Goal: Task Accomplishment & Management: Manage account settings

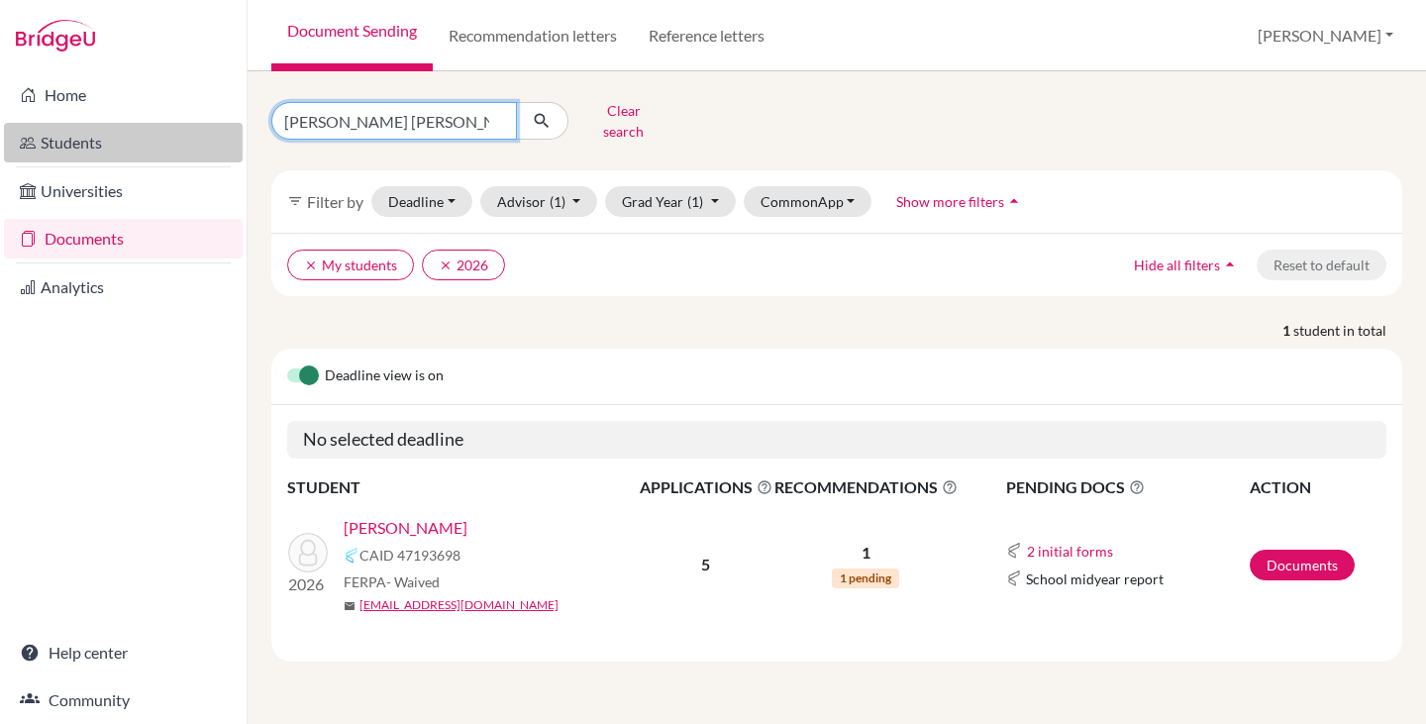
drag, startPoint x: 375, startPoint y: 111, endPoint x: 198, endPoint y: 123, distance: 177.6
click at [198, 123] on div "Home Students Universities Documents Analytics Help center Community Document S…" at bounding box center [713, 362] width 1426 height 724
type input "christian"
click button "submit" at bounding box center [542, 121] width 52 height 38
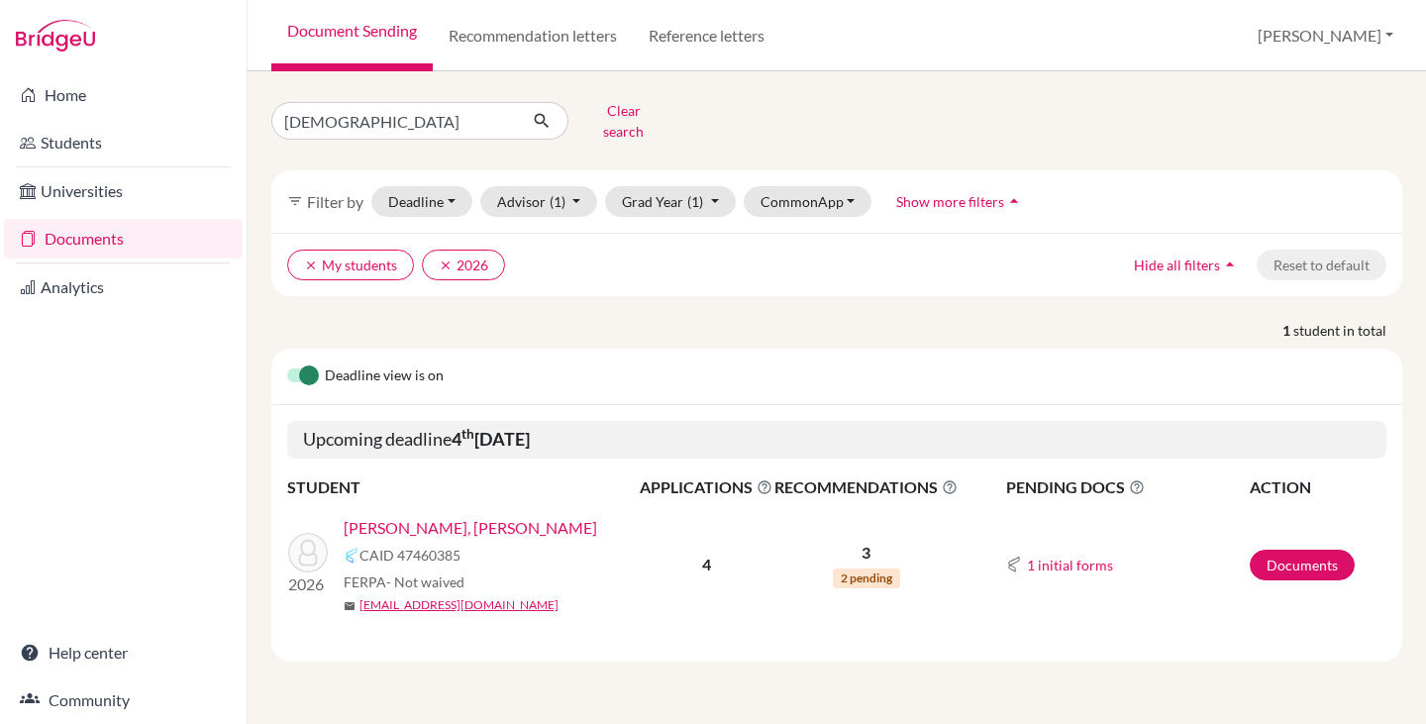
click at [457, 516] on link "Moreno Lorenzo, Christian" at bounding box center [470, 528] width 253 height 24
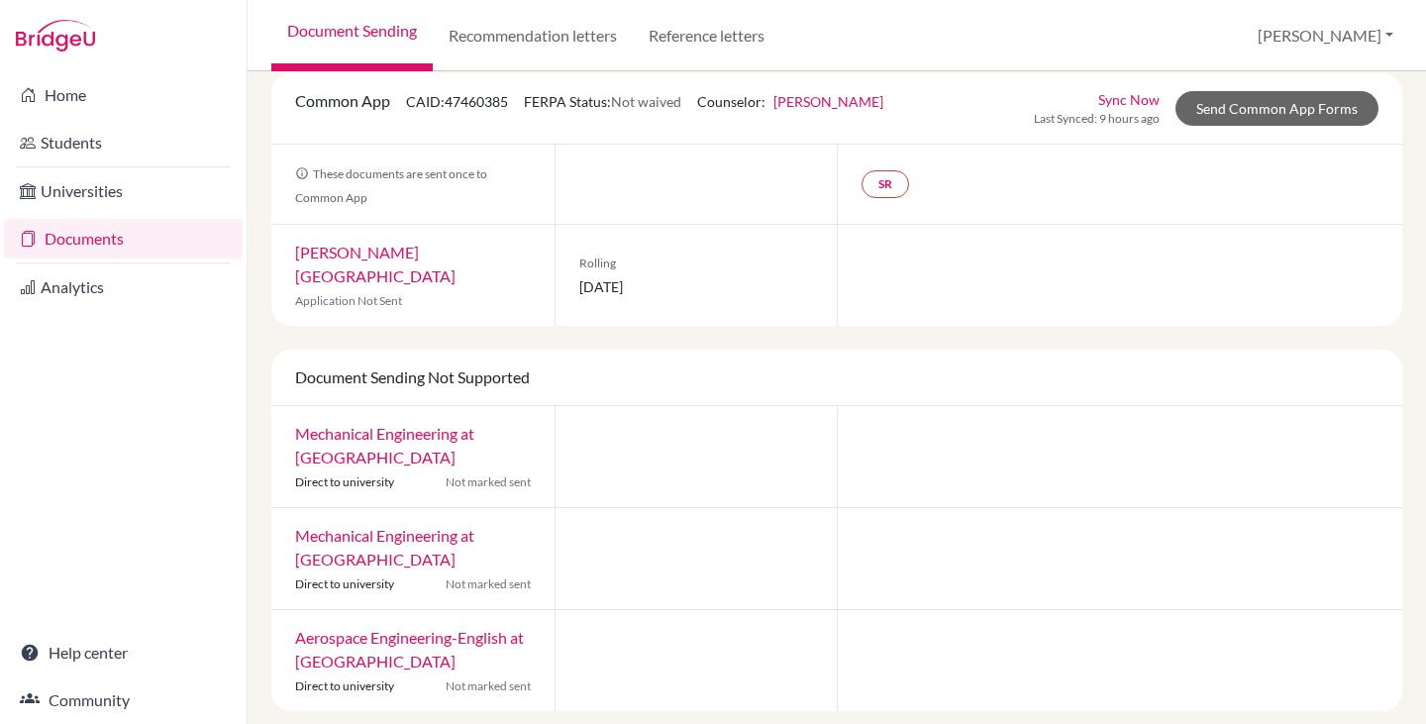
scroll to position [110, 0]
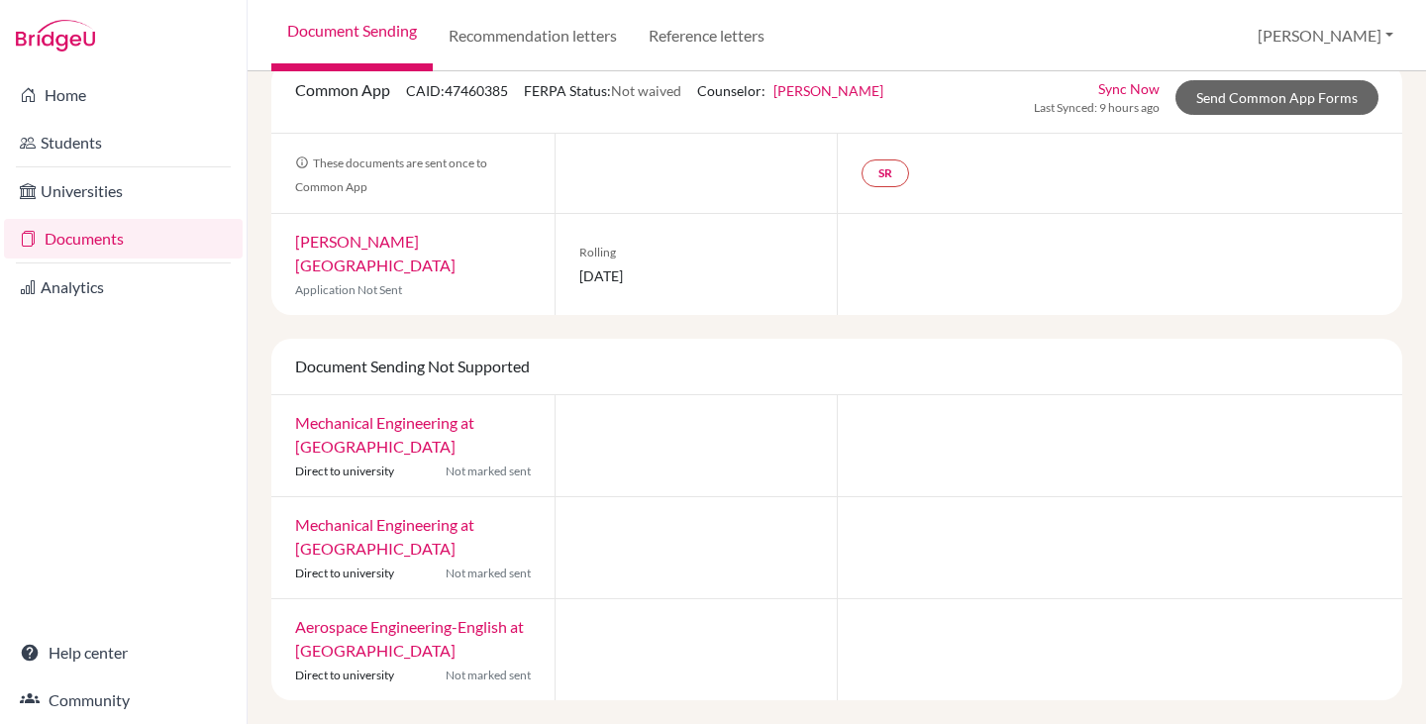
click at [55, 228] on link "Documents" at bounding box center [123, 239] width 239 height 40
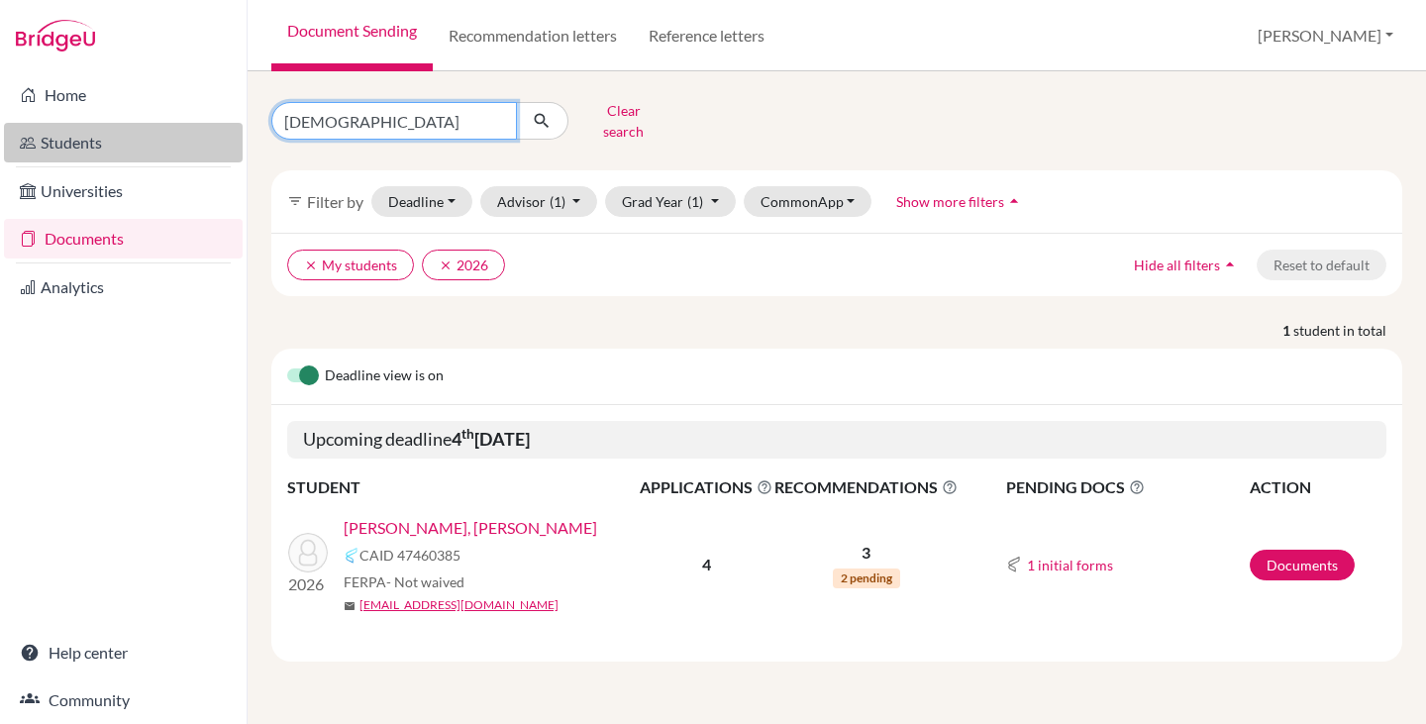
drag, startPoint x: 361, startPoint y: 110, endPoint x: 225, endPoint y: 124, distance: 137.3
click at [232, 129] on div "Home Students Universities Documents Analytics Help center Community Document S…" at bounding box center [713, 362] width 1426 height 724
type input "felipe"
click button "submit" at bounding box center [542, 121] width 52 height 38
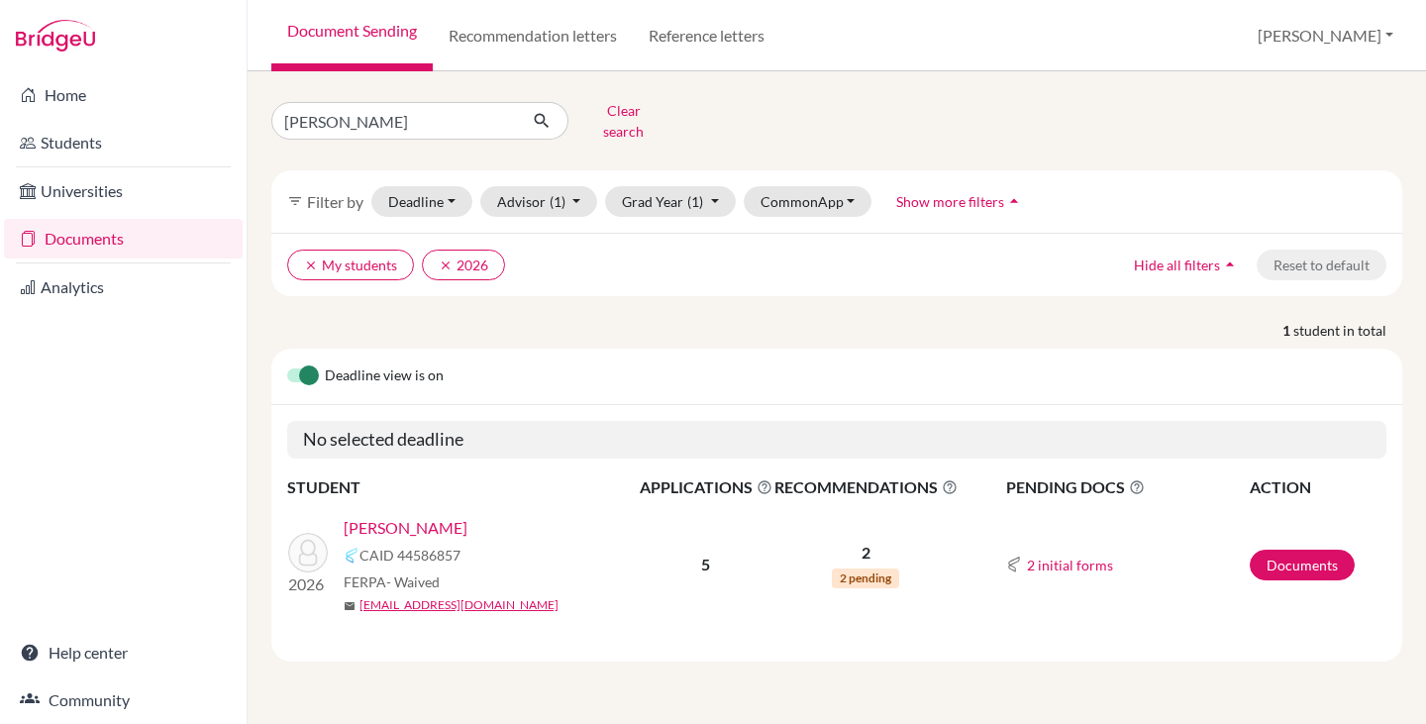
click at [415, 516] on link "[PERSON_NAME]" at bounding box center [406, 528] width 124 height 24
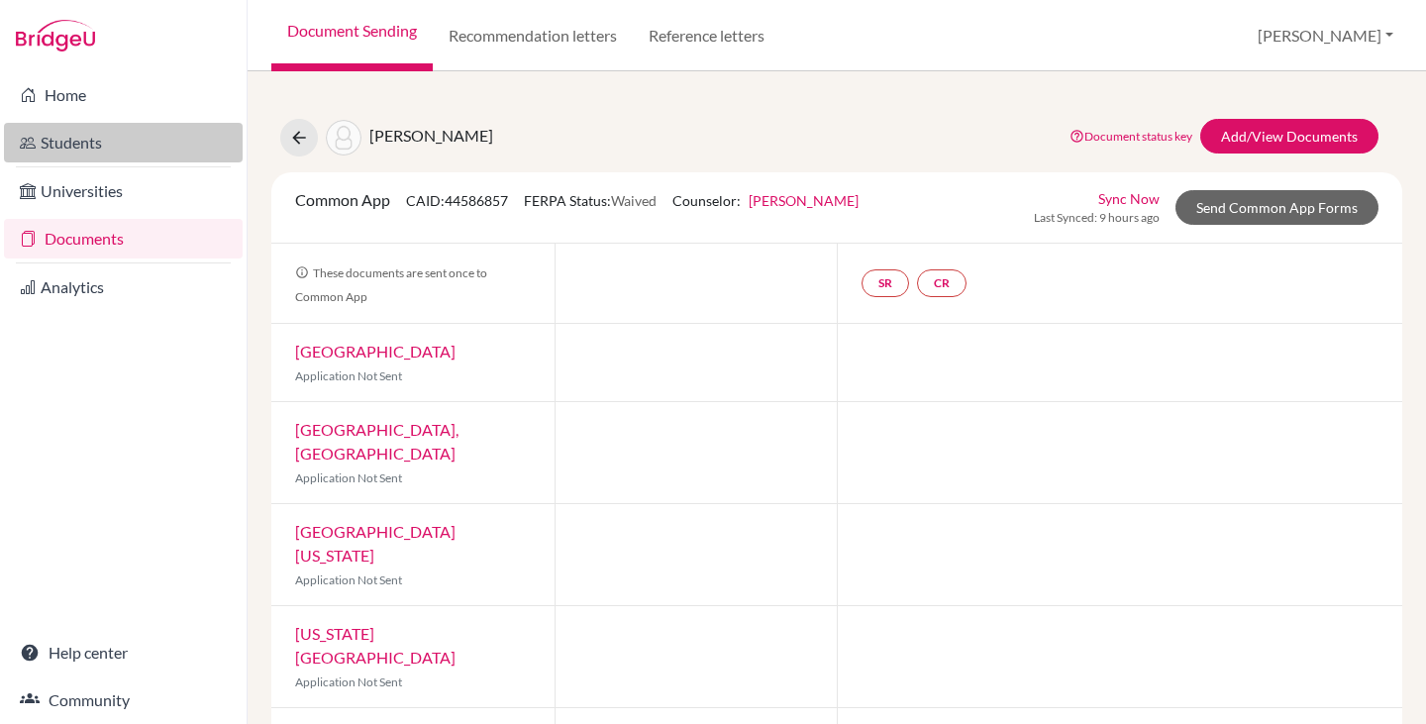
click at [85, 140] on link "Students" at bounding box center [123, 143] width 239 height 40
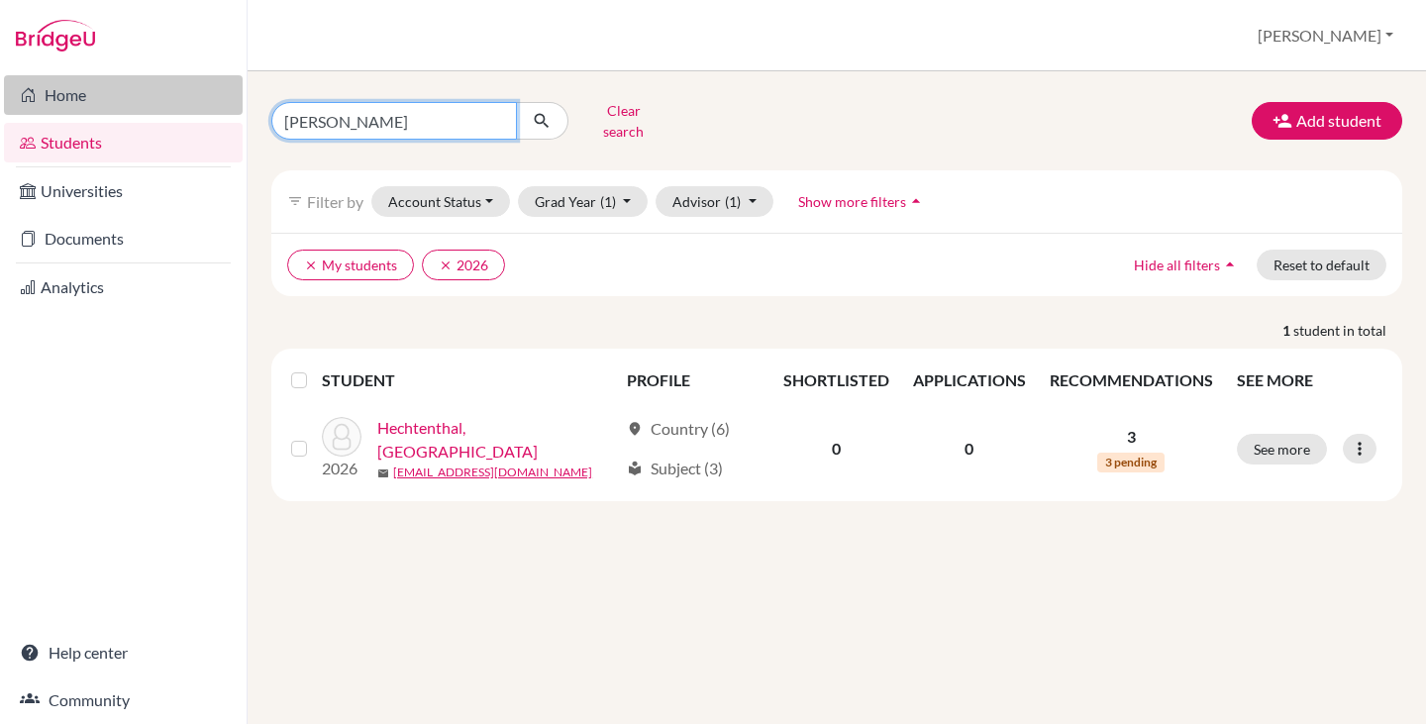
drag, startPoint x: 374, startPoint y: 114, endPoint x: 218, endPoint y: 110, distance: 156.5
click at [218, 110] on div "Home Students Universities Documents Analytics Help center Community Students o…" at bounding box center [713, 362] width 1426 height 724
type input "sophia"
click button "submit" at bounding box center [542, 121] width 52 height 38
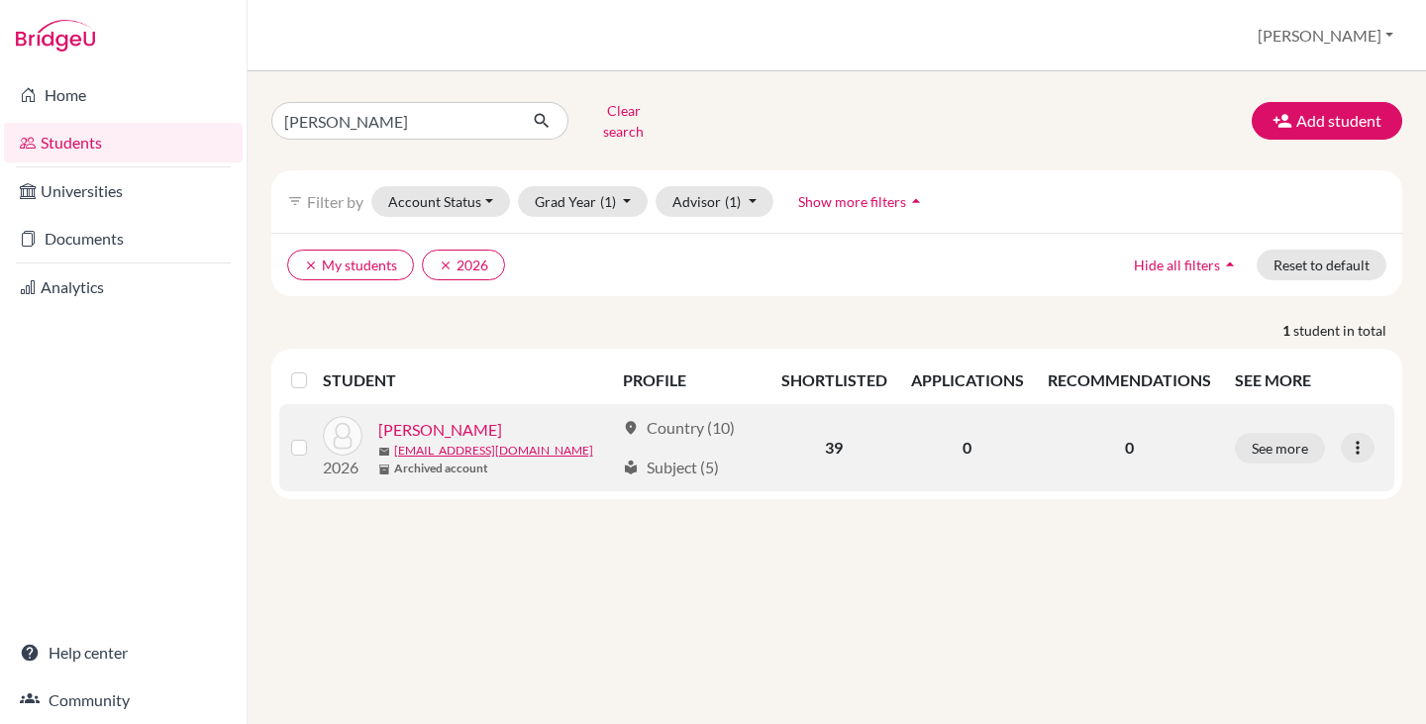
click at [477, 418] on link "Parente, Sophia" at bounding box center [440, 430] width 124 height 24
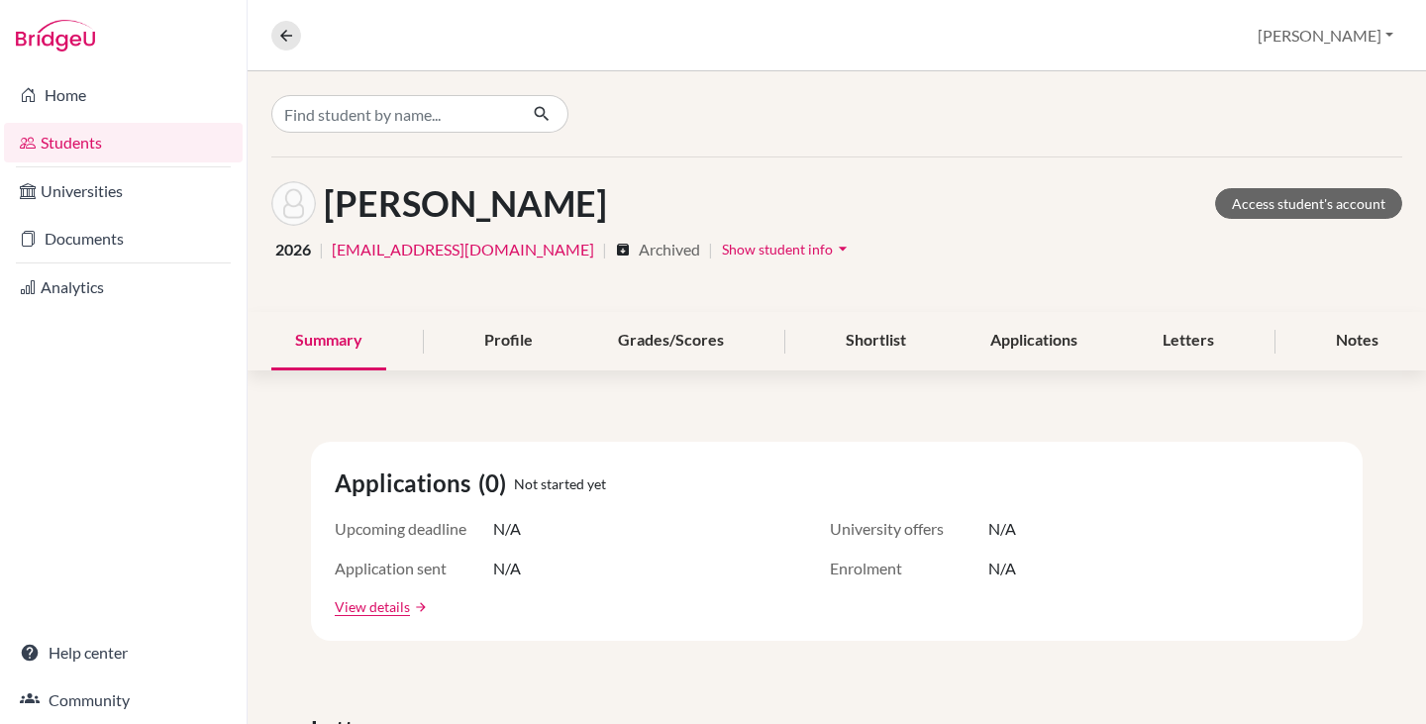
click at [722, 251] on span "Show student info" at bounding box center [777, 249] width 111 height 17
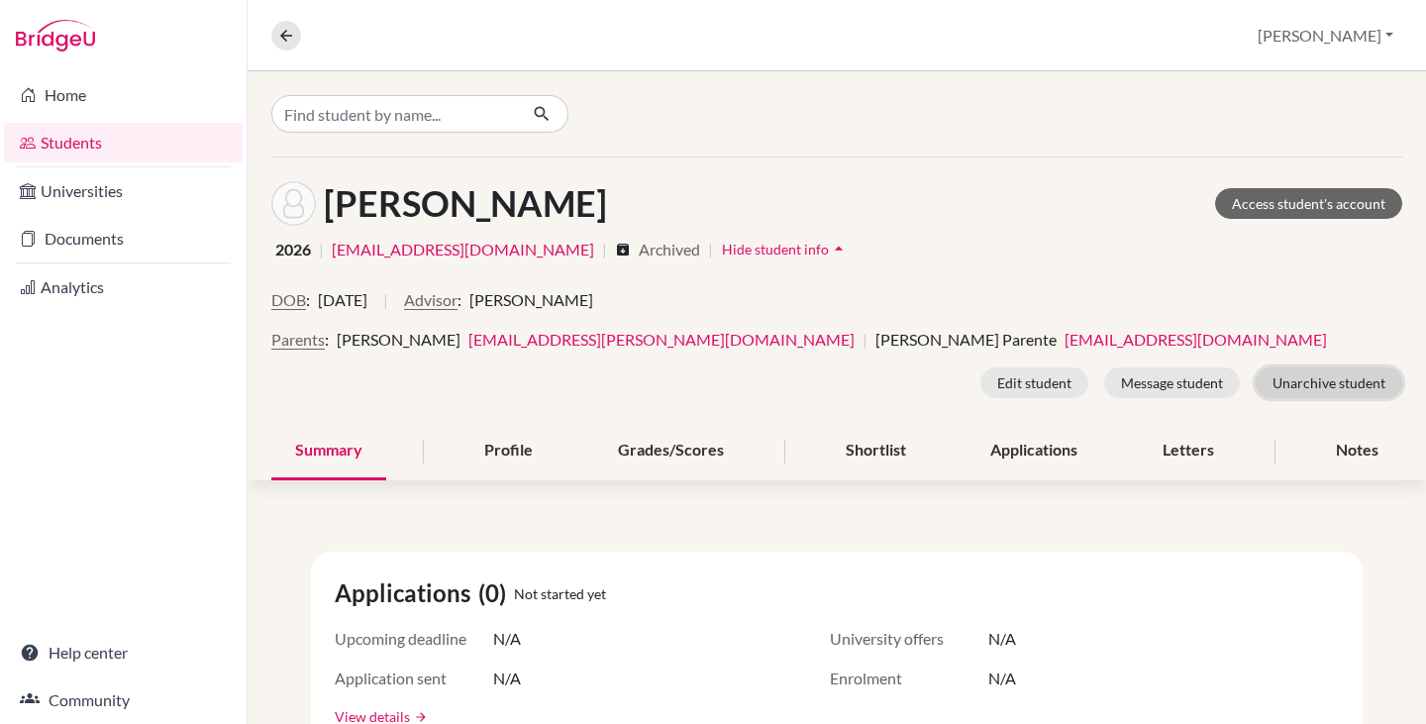
click at [1281, 387] on button "Unarchive student" at bounding box center [1329, 382] width 147 height 31
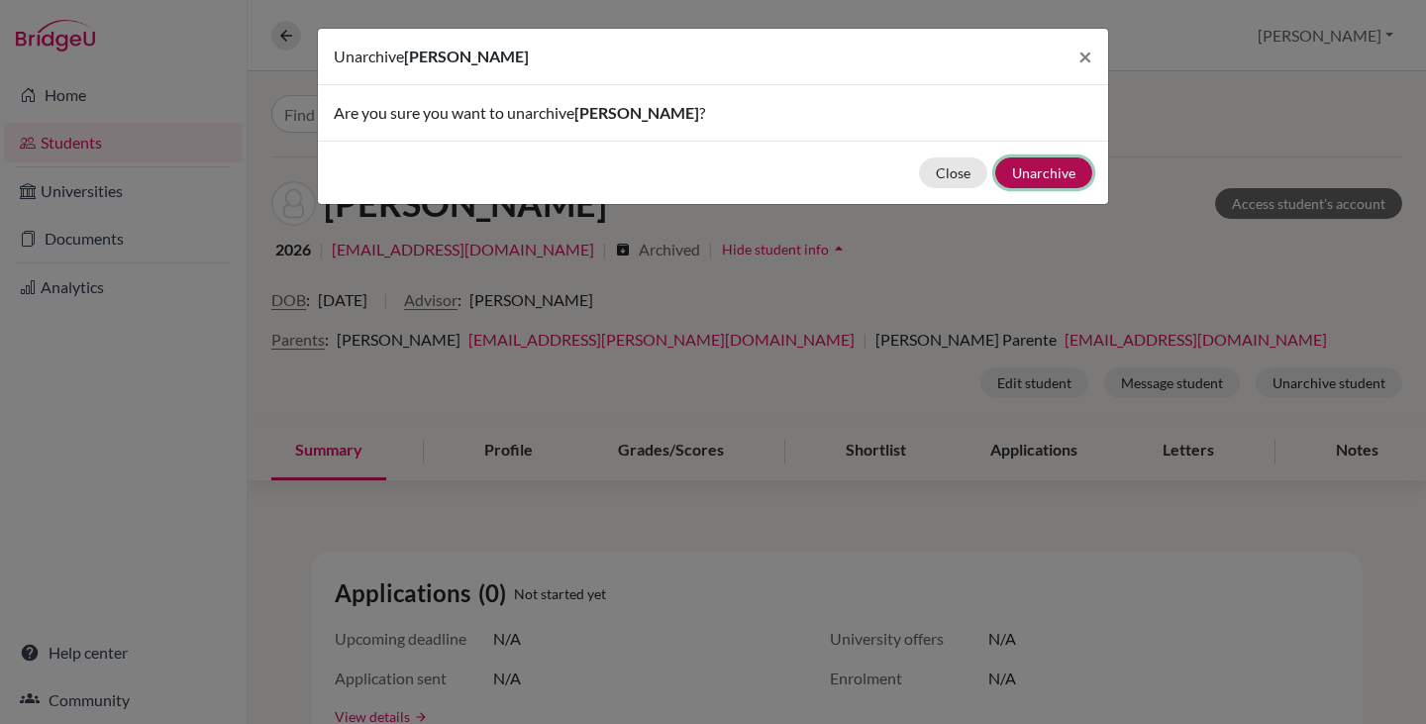
click at [1066, 170] on button "Unarchive" at bounding box center [1043, 172] width 97 height 31
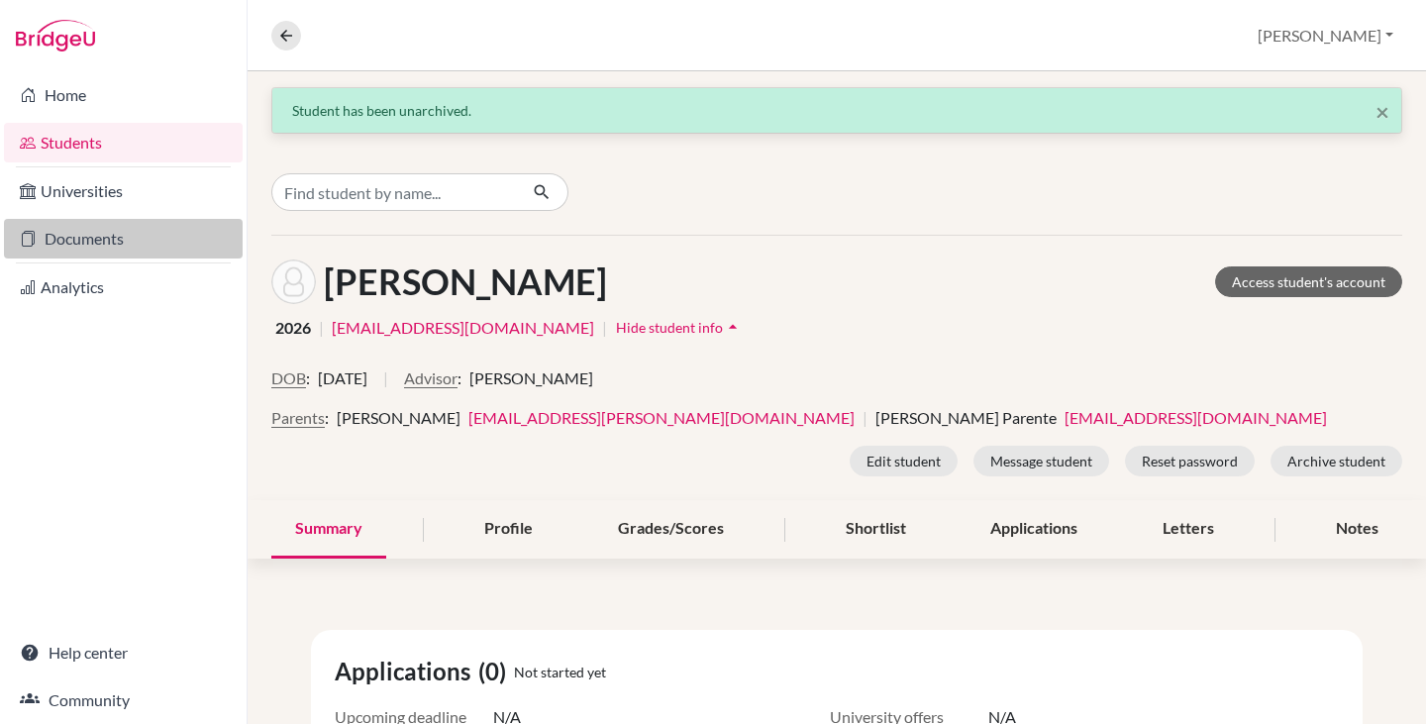
click at [72, 236] on link "Documents" at bounding box center [123, 239] width 239 height 40
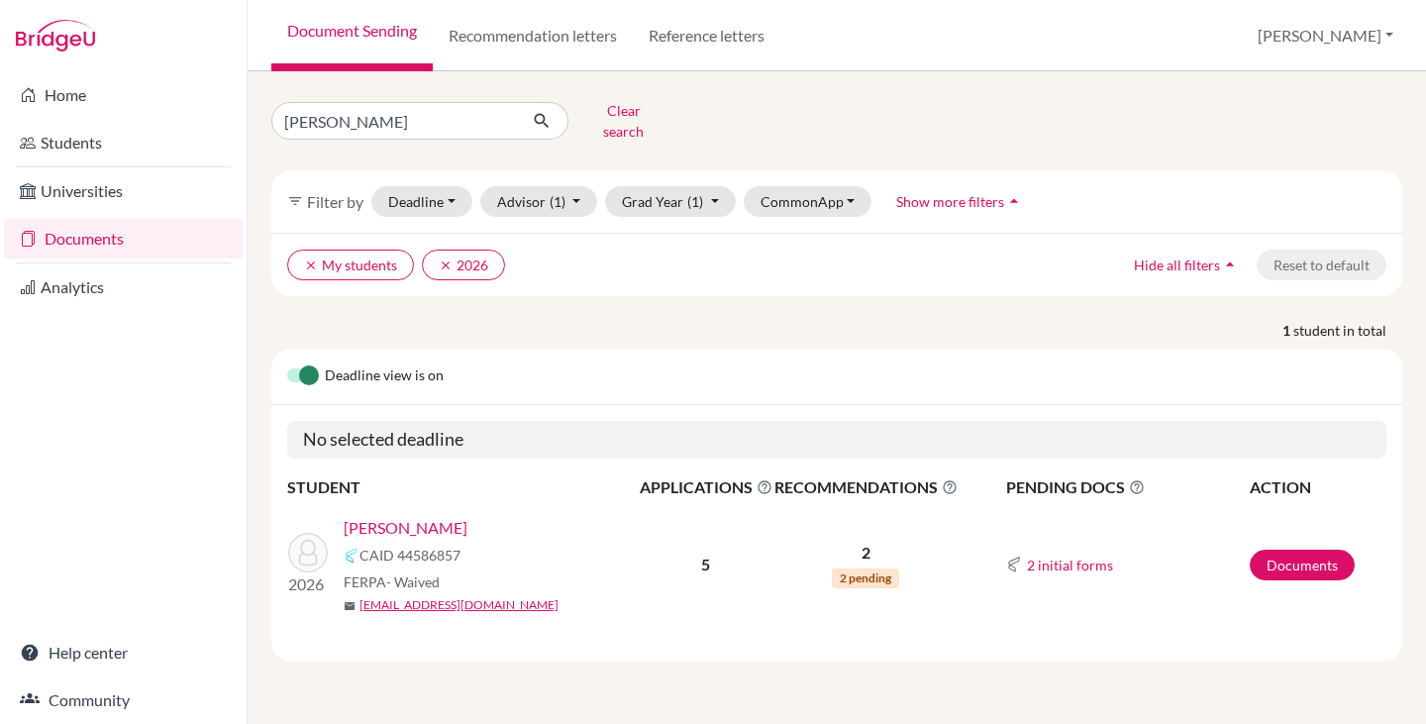
click at [390, 516] on link "[PERSON_NAME]" at bounding box center [406, 528] width 124 height 24
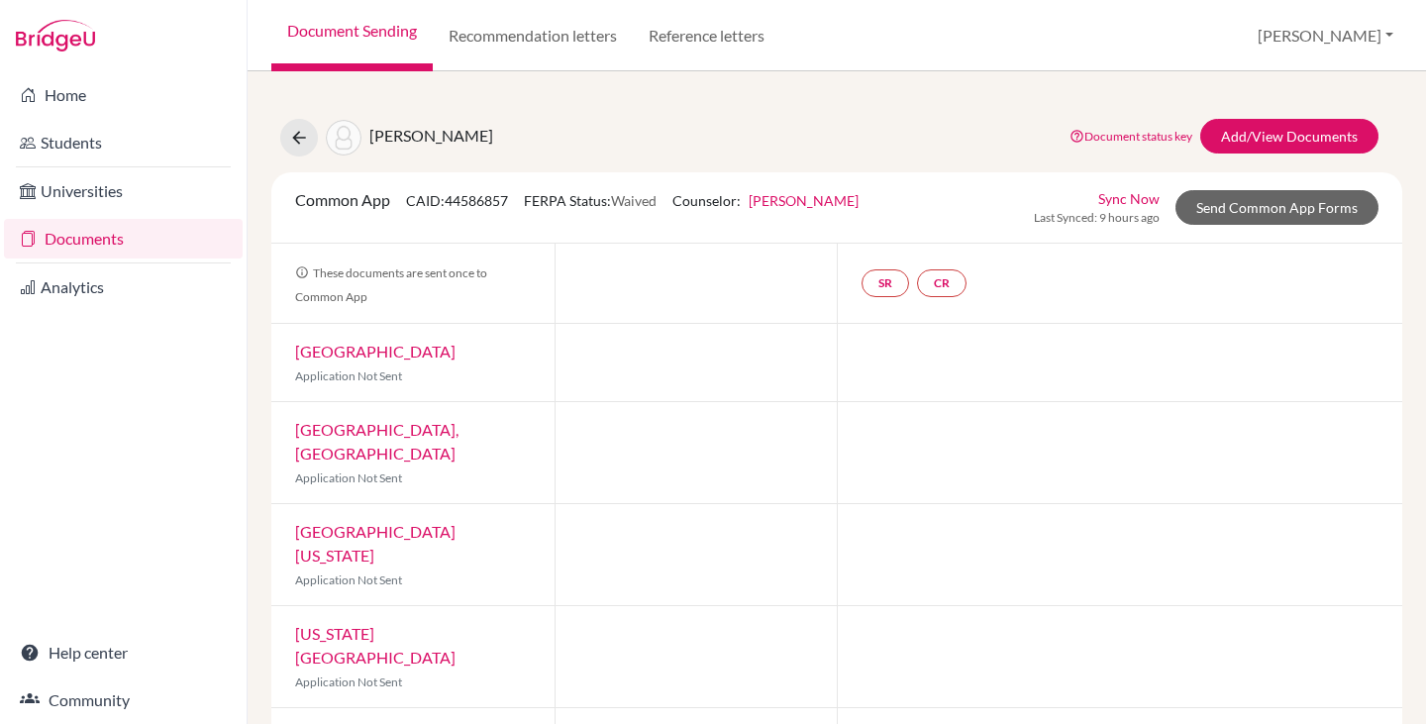
click at [47, 239] on link "Documents" at bounding box center [123, 239] width 239 height 40
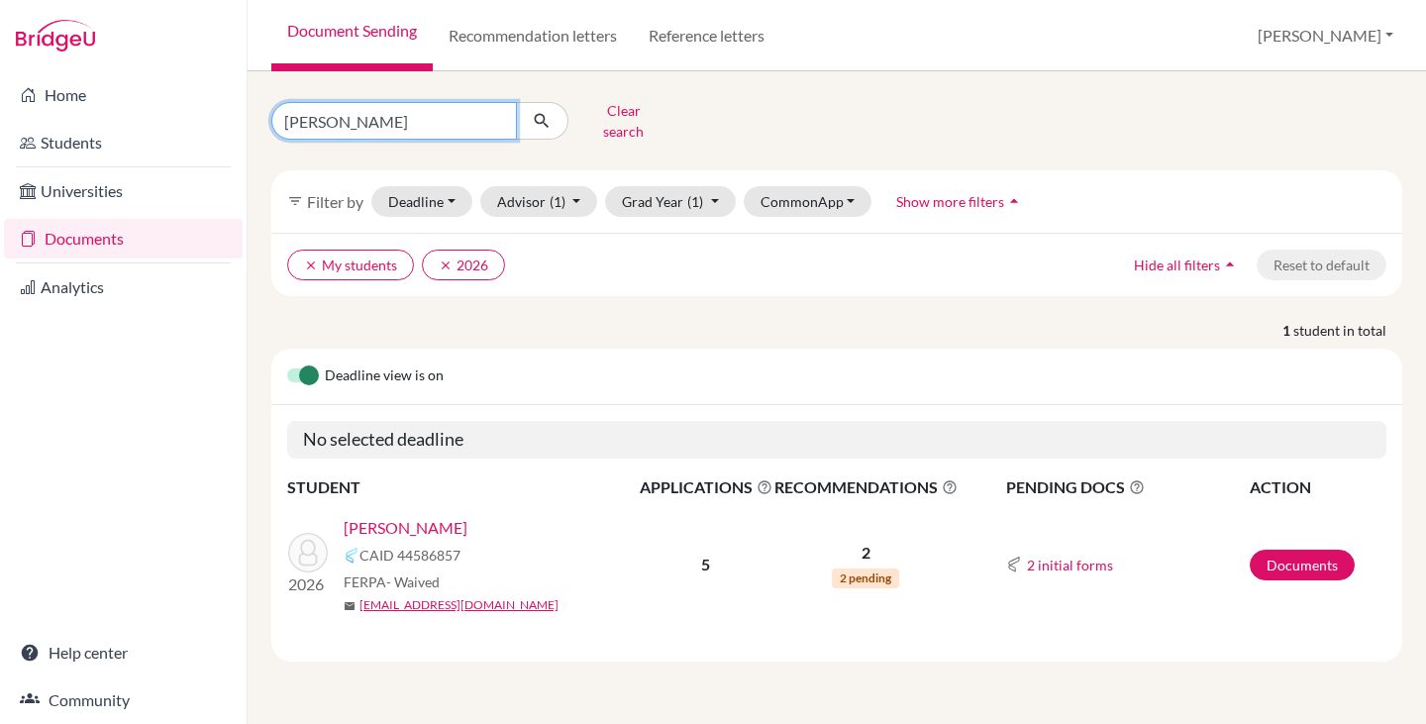
drag, startPoint x: 327, startPoint y: 127, endPoint x: 217, endPoint y: 117, distance: 110.4
click at [216, 118] on div "Home Students Universities Documents Analytics Help center Community Document S…" at bounding box center [713, 362] width 1426 height 724
type input "christian"
click button "submit" at bounding box center [542, 121] width 52 height 38
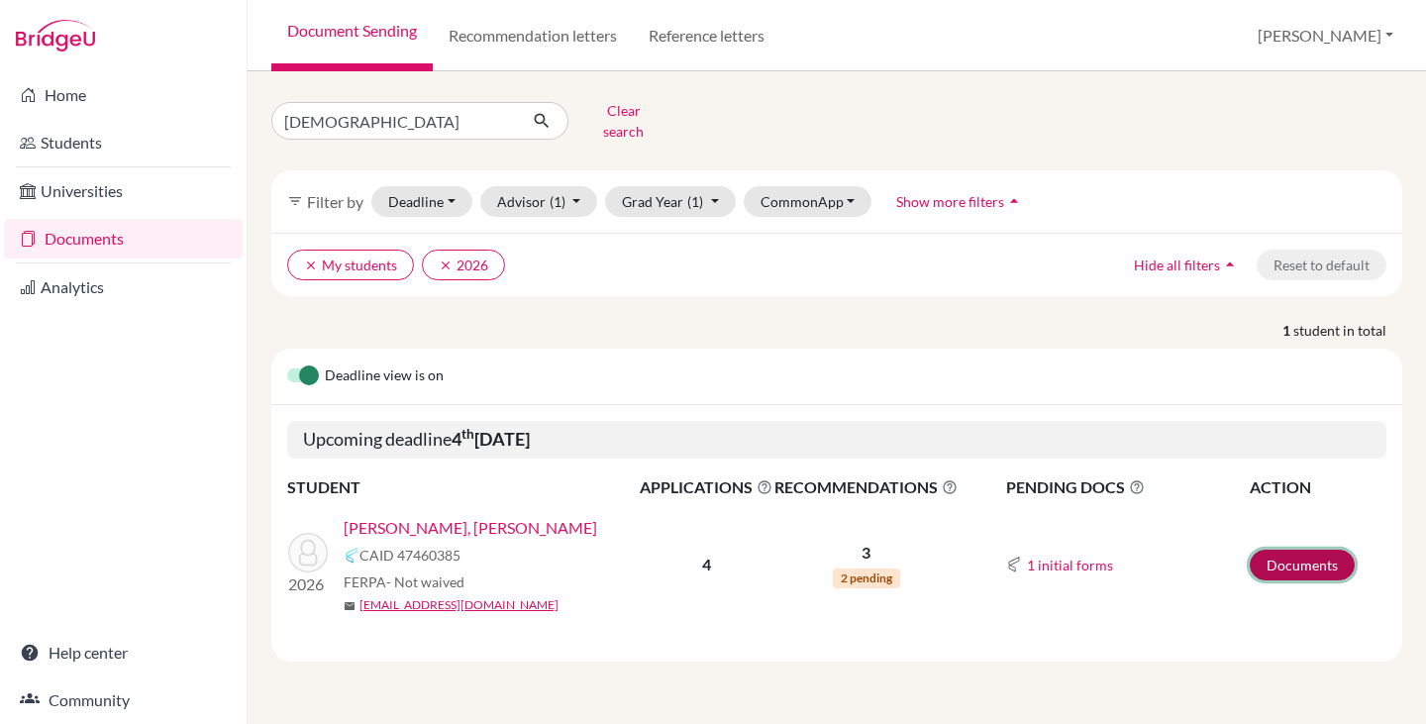
click at [1292, 550] on link "Documents" at bounding box center [1302, 565] width 105 height 31
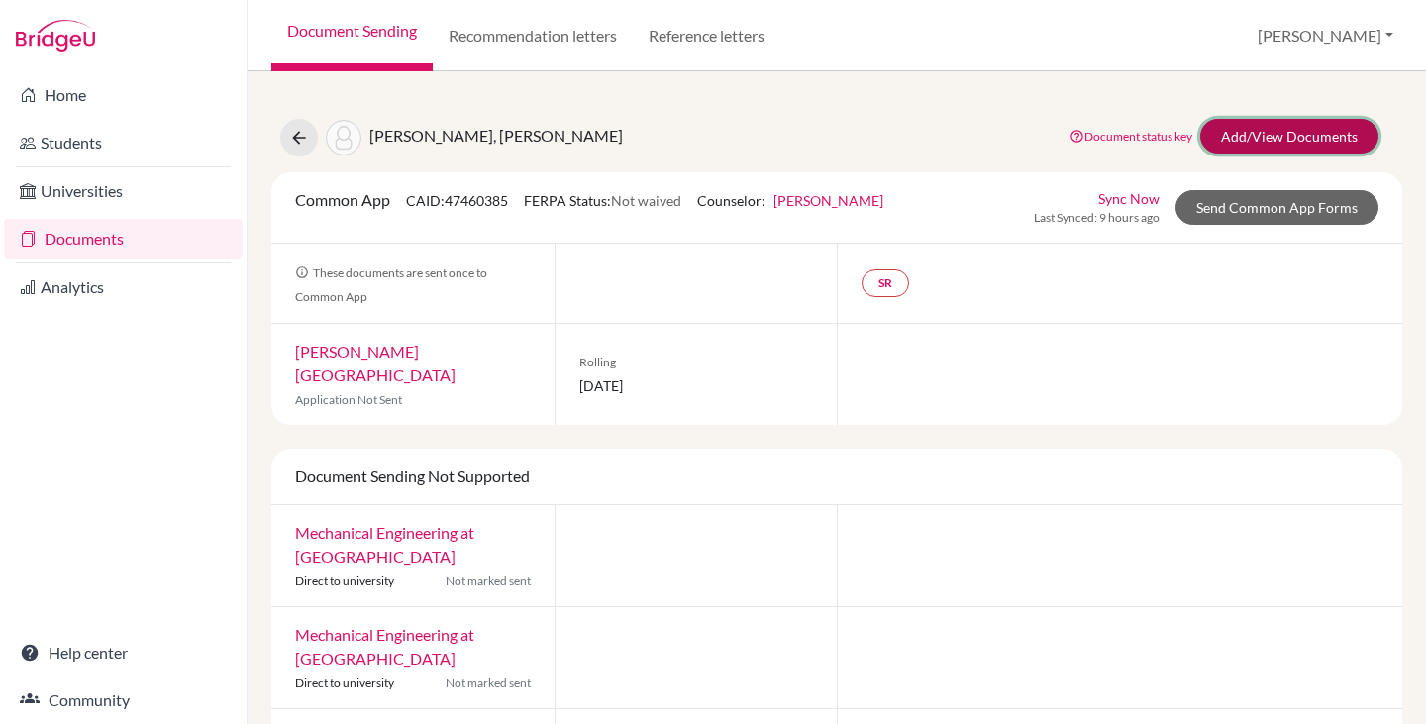
click at [1273, 128] on link "Add/View Documents" at bounding box center [1289, 136] width 178 height 35
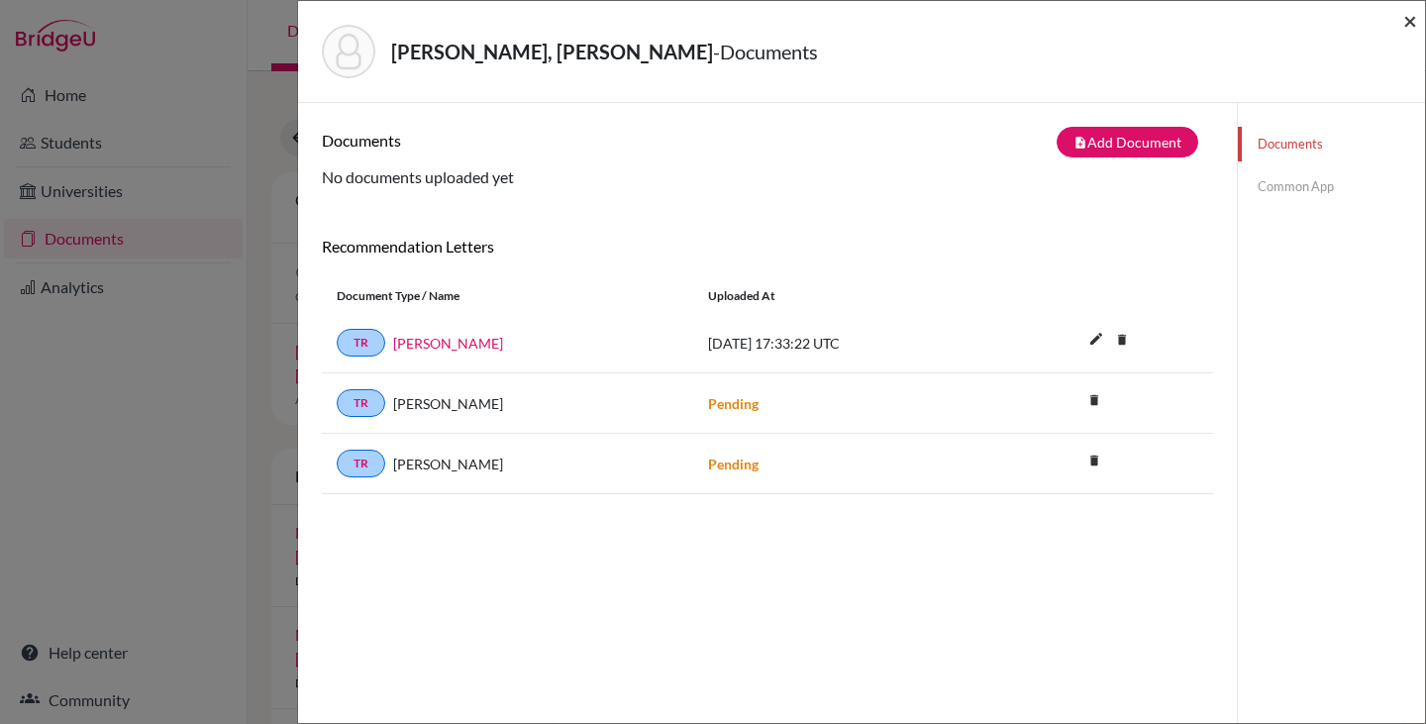
click at [1405, 20] on span "×" at bounding box center [1410, 20] width 14 height 29
